Goal: Information Seeking & Learning: Learn about a topic

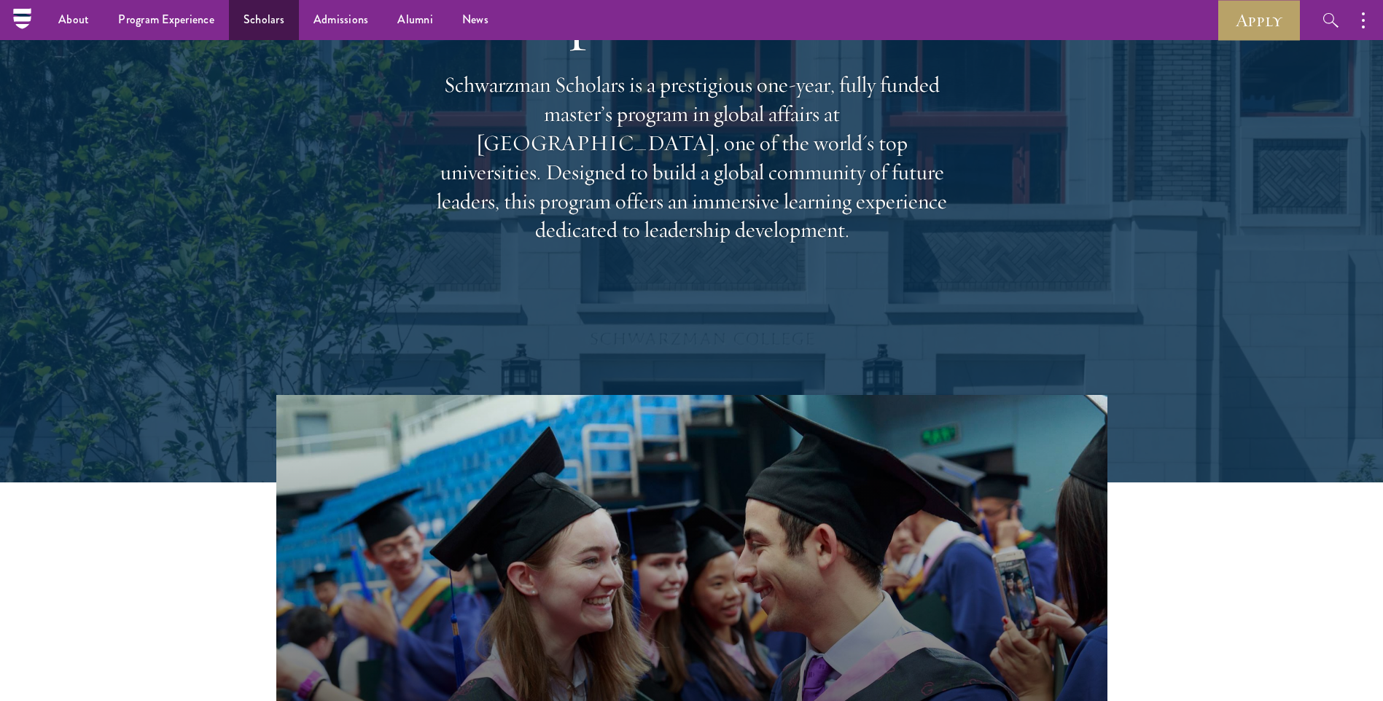
scroll to position [73, 0]
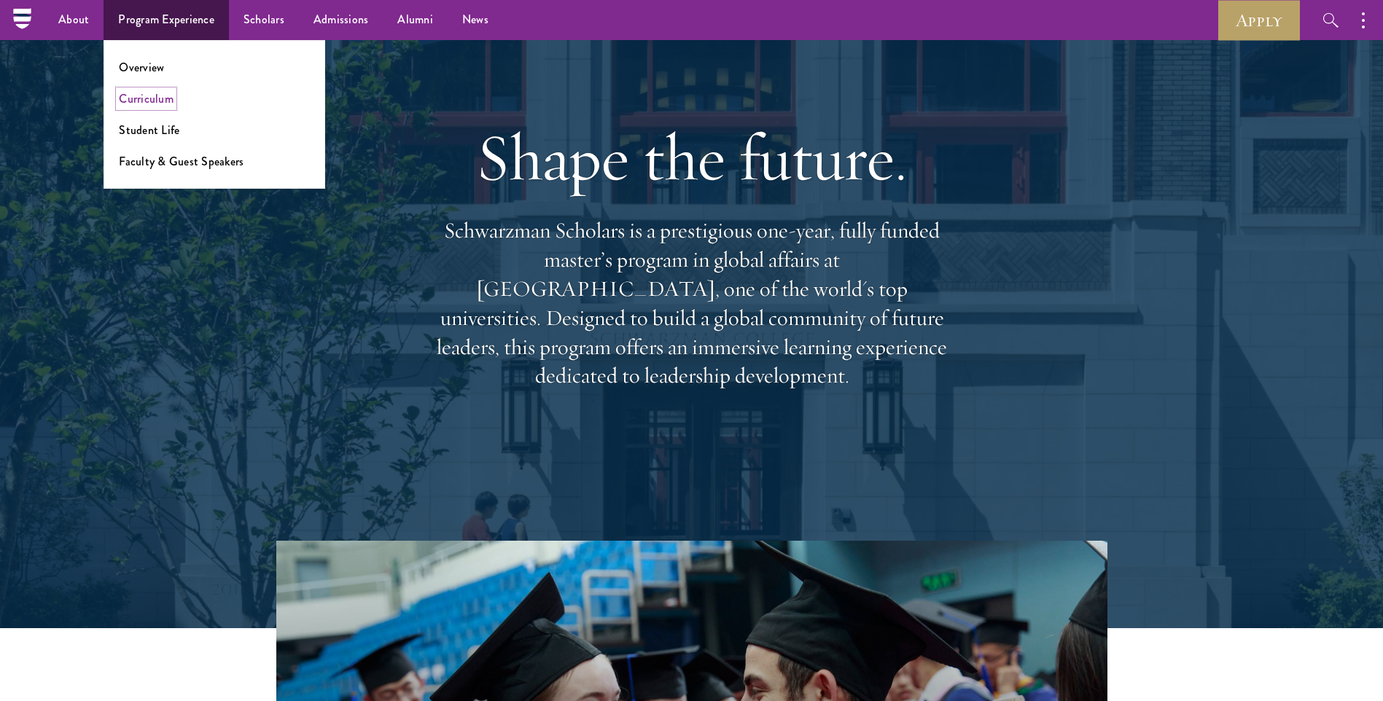
click at [158, 98] on link "Curriculum" at bounding box center [146, 98] width 55 height 17
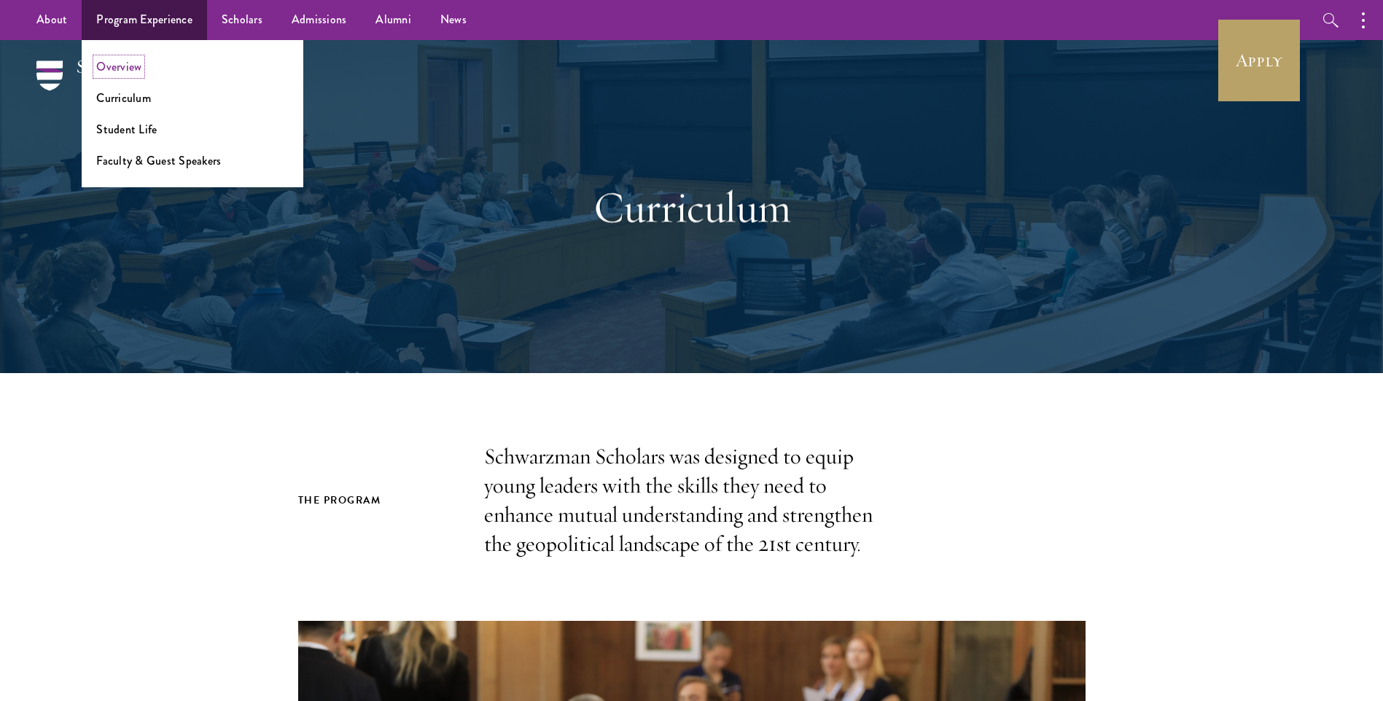
click at [109, 67] on link "Overview" at bounding box center [118, 66] width 45 height 17
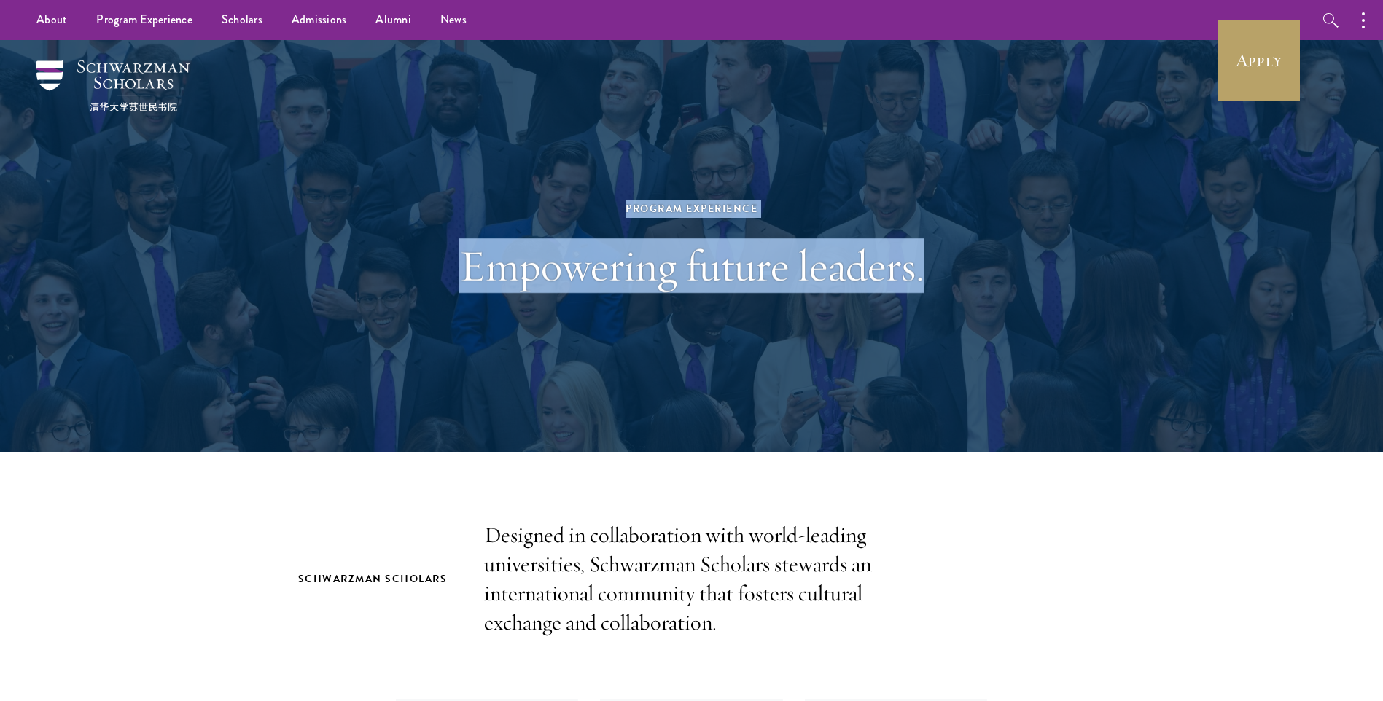
drag, startPoint x: 927, startPoint y: 270, endPoint x: 490, endPoint y: 144, distance: 454.9
click at [490, 144] on div "Program Experience Empowering future leaders." at bounding box center [691, 246] width 503 height 238
drag, startPoint x: 490, startPoint y: 144, endPoint x: 695, endPoint y: 415, distance: 339.7
click at [695, 415] on div "Program Experience Empowering future leaders." at bounding box center [692, 246] width 1050 height 412
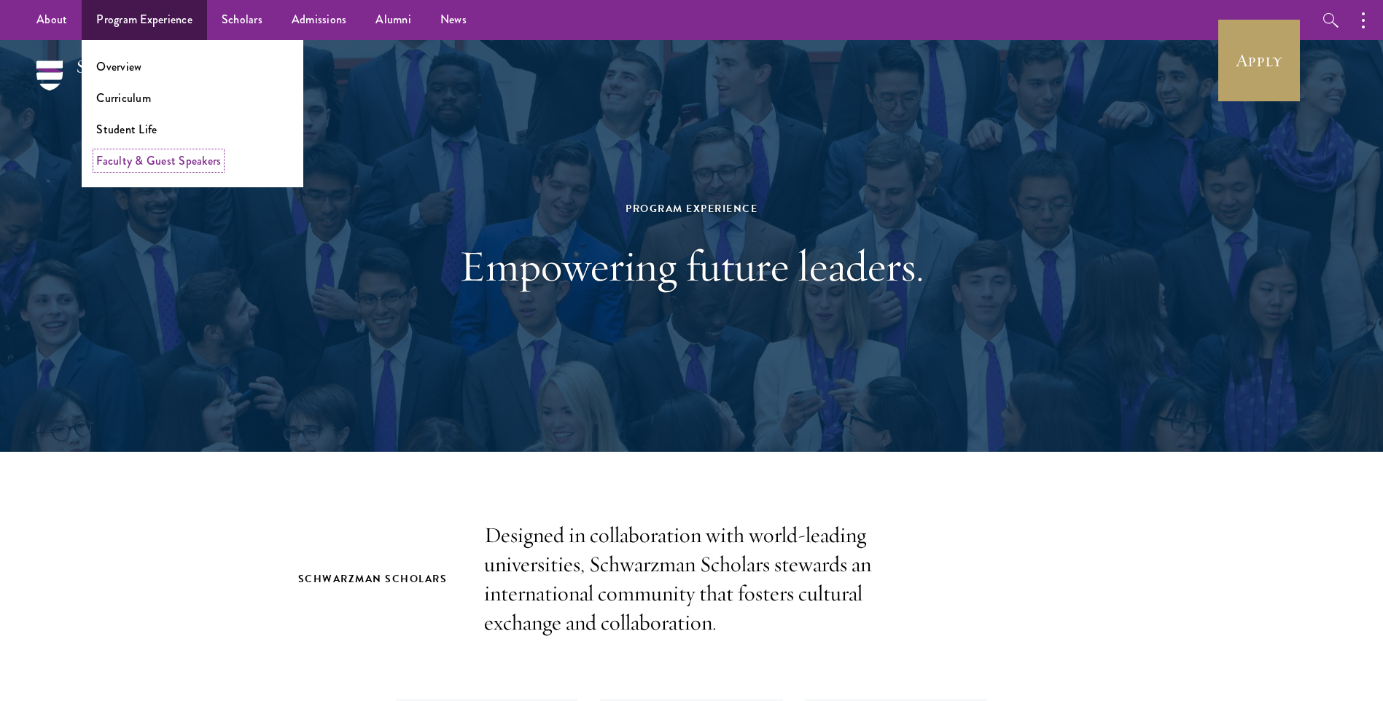
click at [136, 165] on link "Faculty & Guest Speakers" at bounding box center [158, 160] width 125 height 17
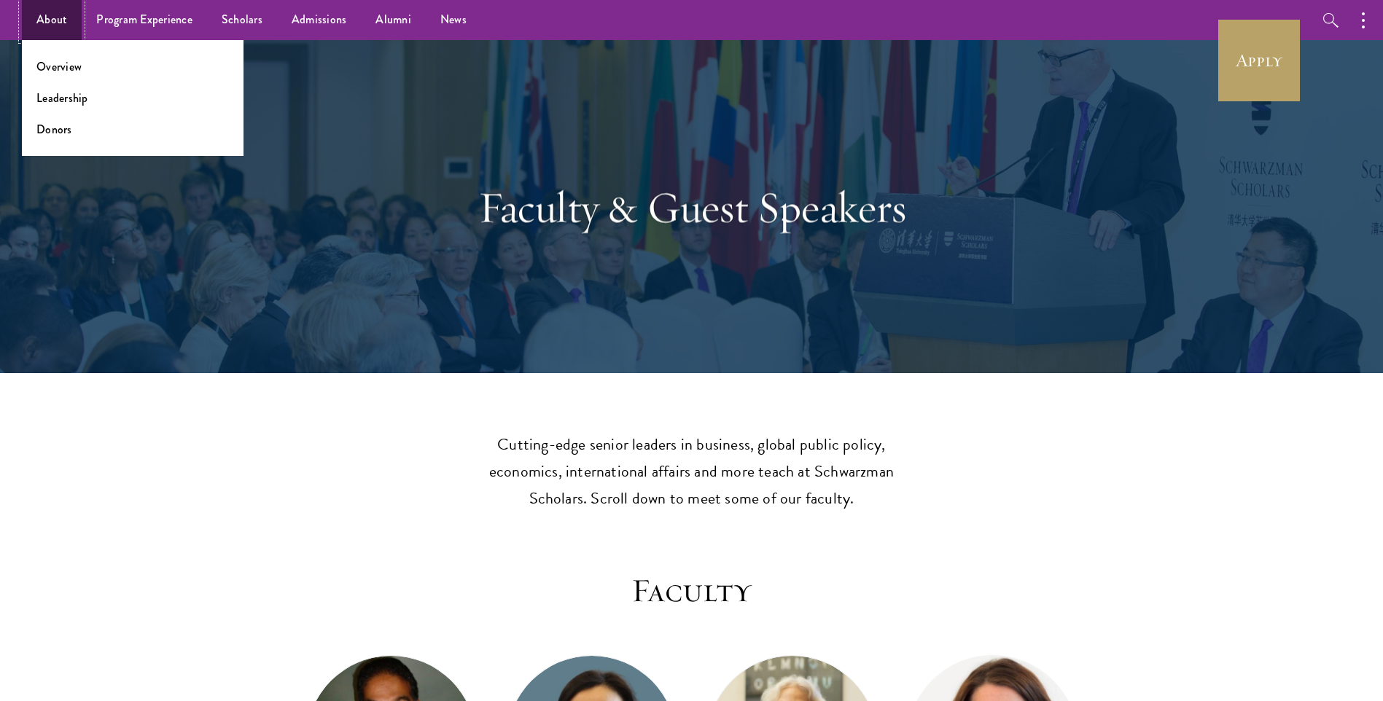
click at [55, 25] on link "About" at bounding box center [52, 20] width 60 height 40
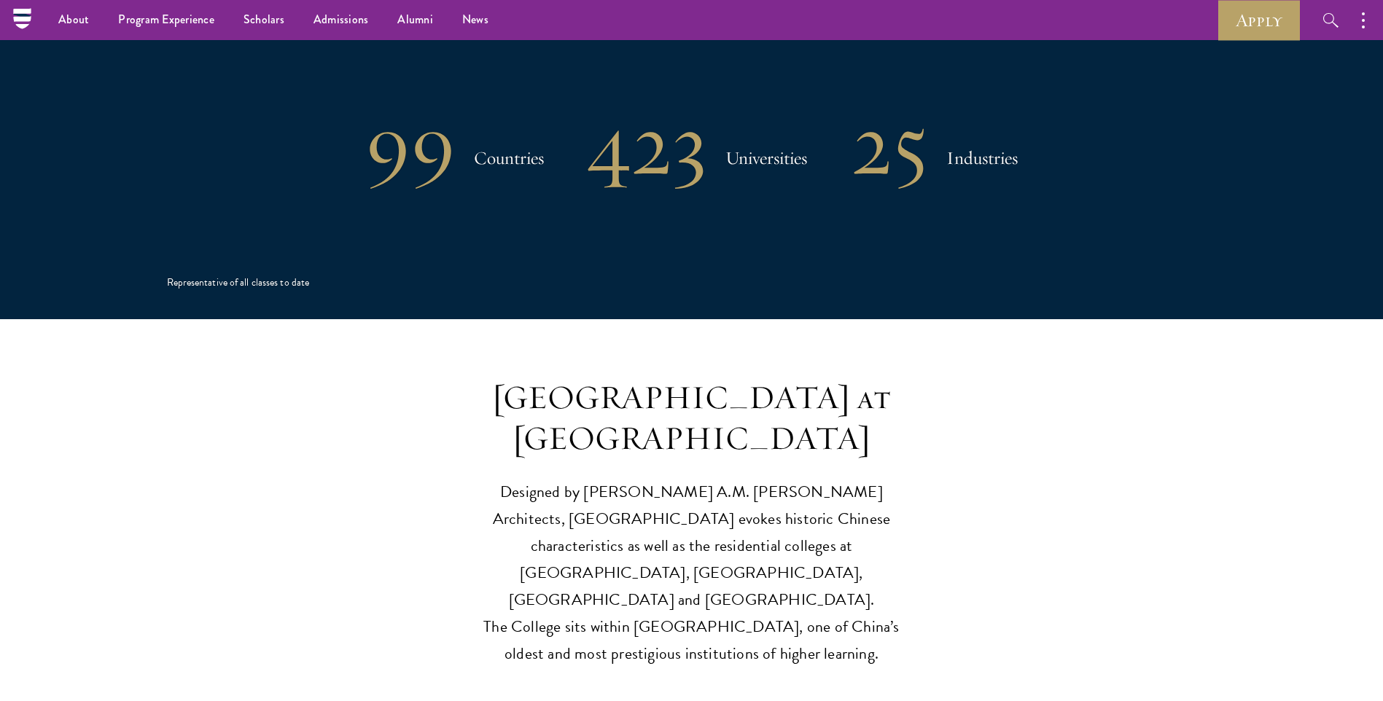
scroll to position [2843, 0]
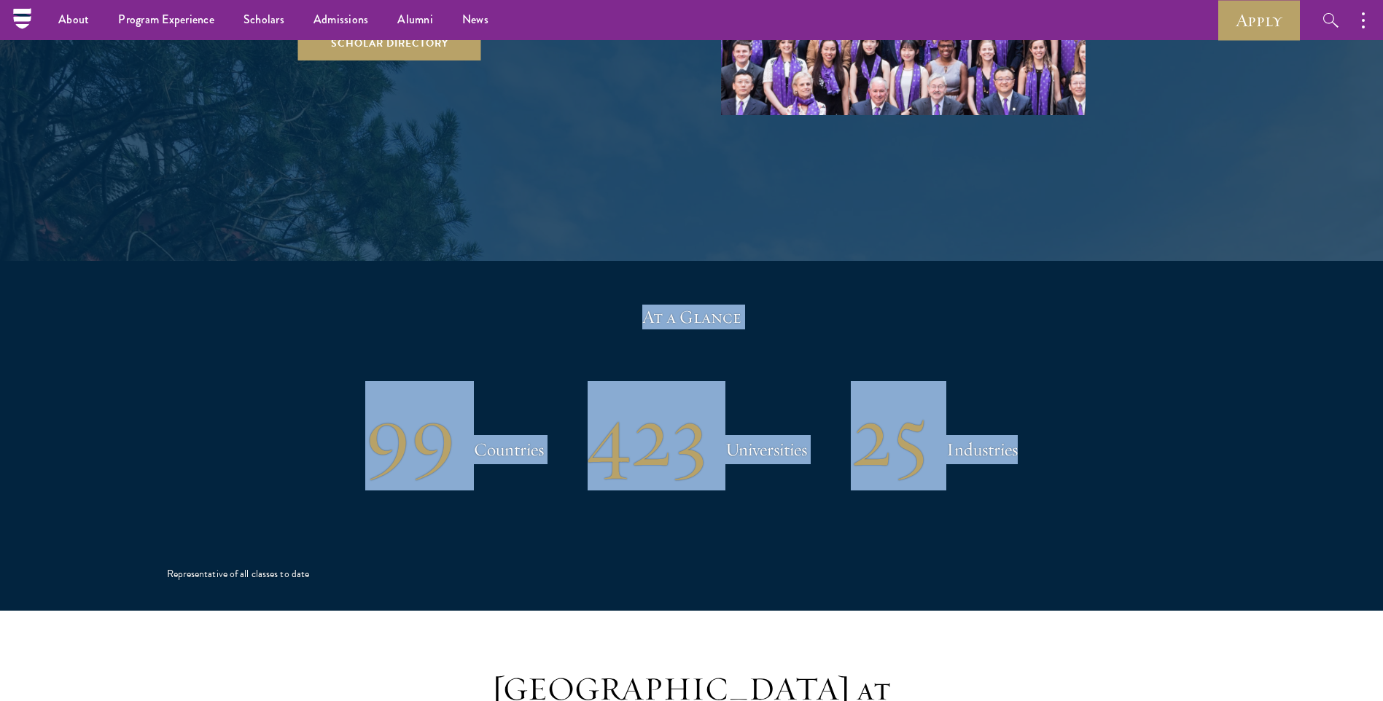
drag, startPoint x: 1048, startPoint y: 362, endPoint x: 560, endPoint y: 113, distance: 547.6
click at [560, 113] on div "Our Scholars Creating a Global Network of Talent Over the next 50 years, our gl…" at bounding box center [691, 136] width 1383 height 950
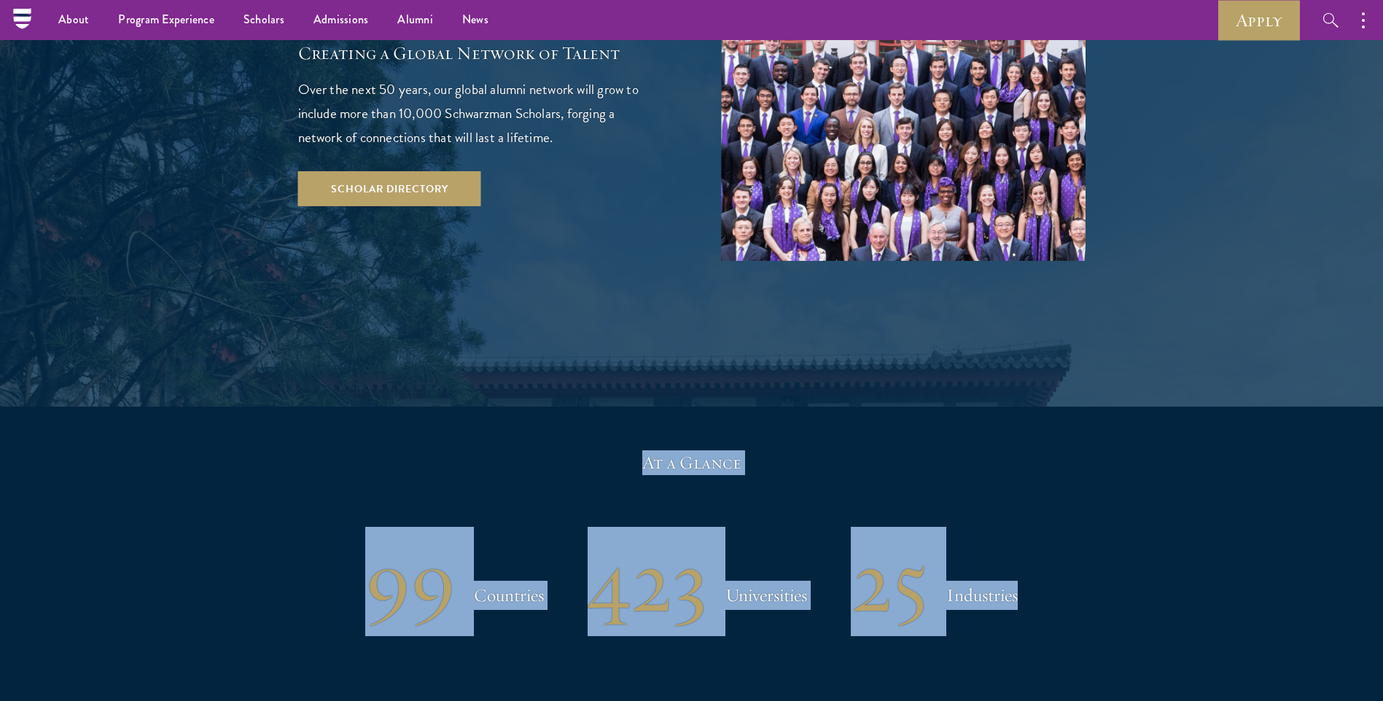
scroll to position [2478, 0]
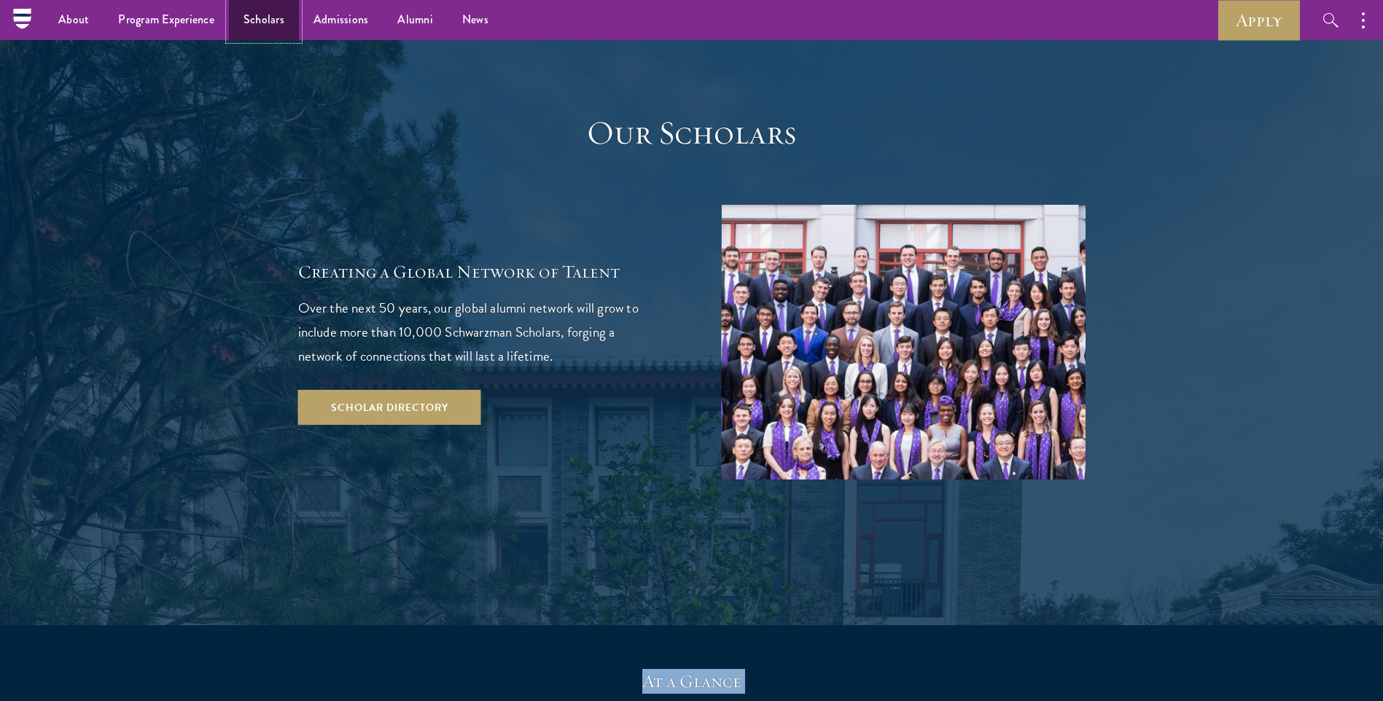
click at [276, 24] on link "Scholars" at bounding box center [264, 20] width 70 height 40
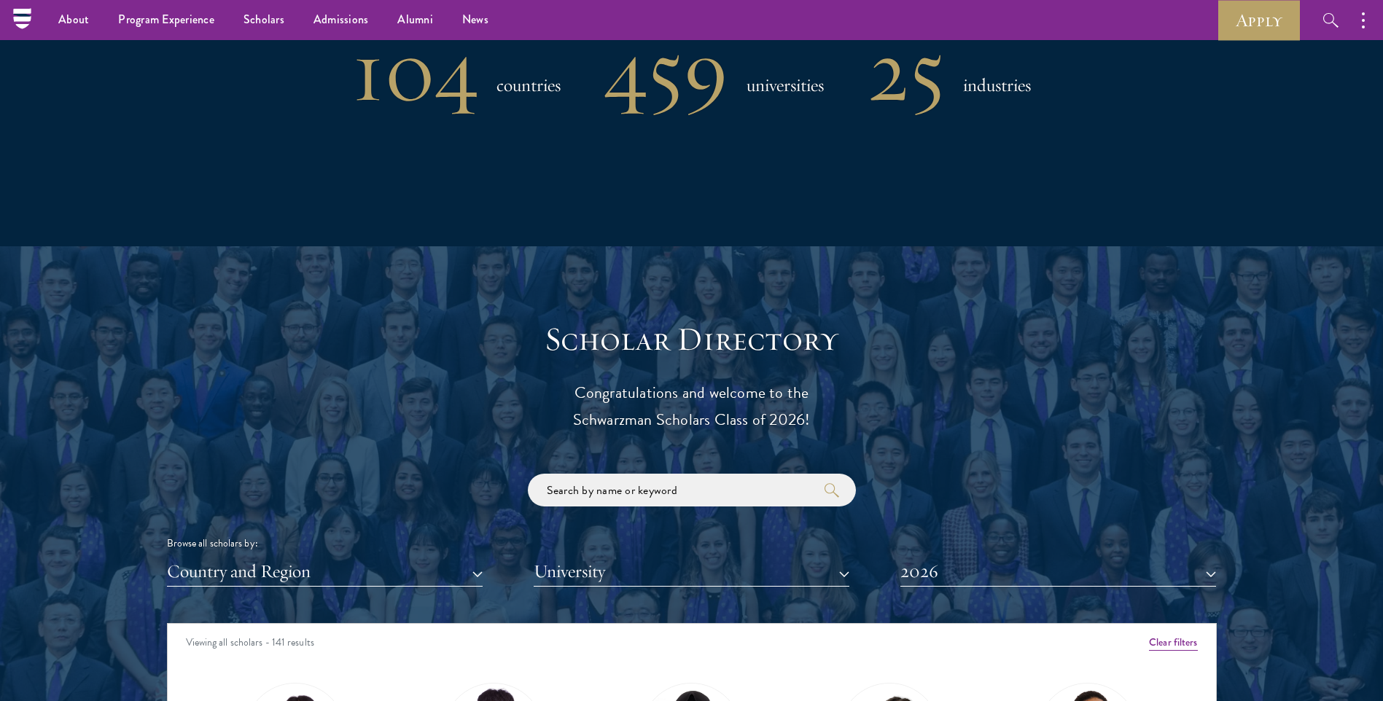
scroll to position [875, 0]
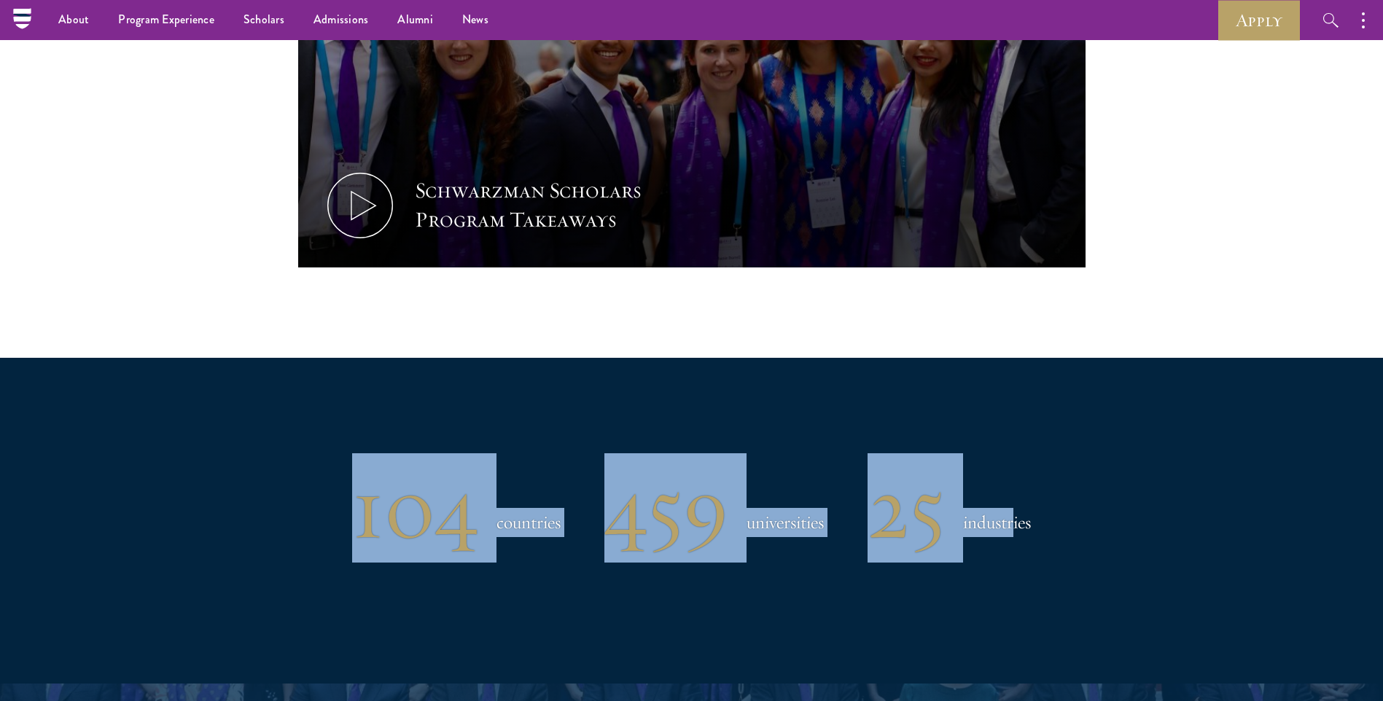
drag, startPoint x: 1015, startPoint y: 517, endPoint x: 148, endPoint y: 416, distance: 873.2
click at [148, 416] on section "104 countries 459 universities 25 industries" at bounding box center [691, 520] width 1383 height 325
click at [445, 470] on h1 "104" at bounding box center [415, 508] width 126 height 76
